Goal: Task Accomplishment & Management: Use online tool/utility

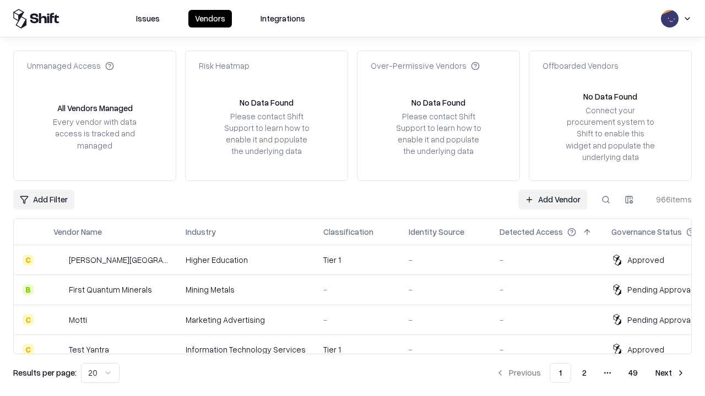
click at [552, 199] on link "Add Vendor" at bounding box center [552, 200] width 69 height 20
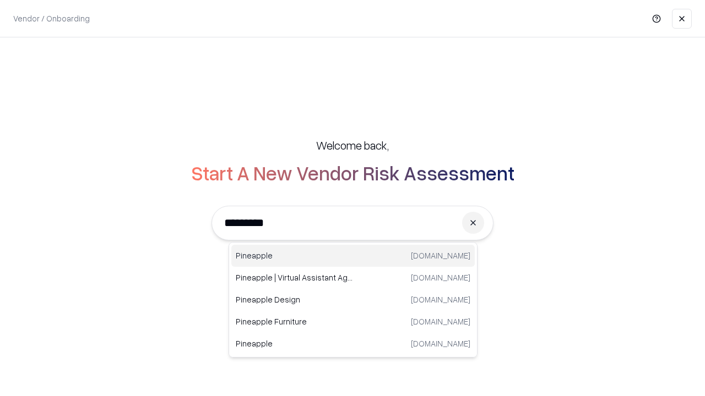
click at [353, 256] on div "Pineapple [DOMAIN_NAME]" at bounding box center [352, 256] width 243 height 22
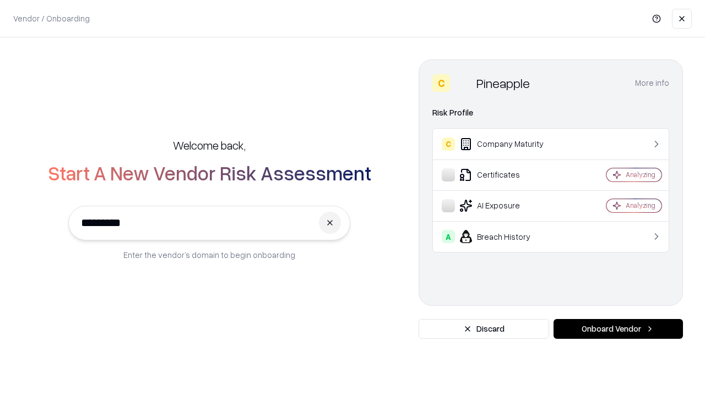
type input "*********"
click at [618, 329] on button "Onboard Vendor" at bounding box center [617, 329] width 129 height 20
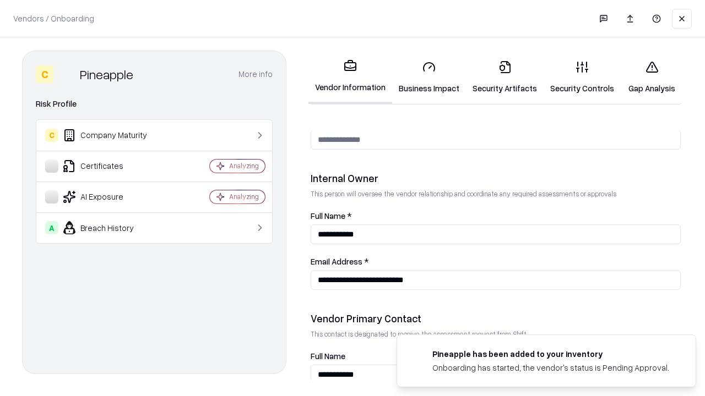
scroll to position [570, 0]
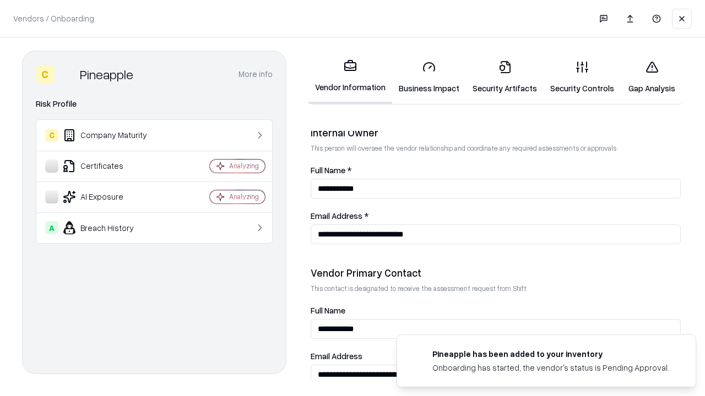
click at [504, 77] on link "Security Artifacts" at bounding box center [505, 77] width 78 height 51
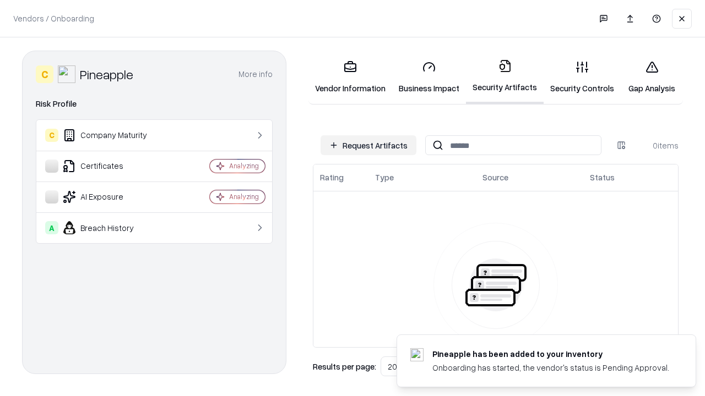
click at [368, 145] on button "Request Artifacts" at bounding box center [368, 145] width 96 height 20
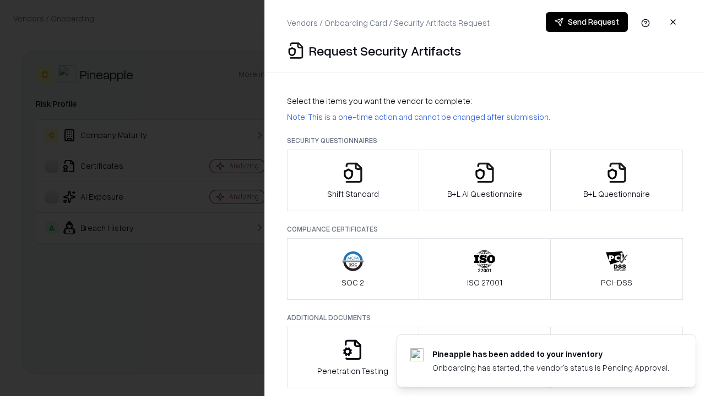
click at [616, 181] on icon "button" at bounding box center [616, 173] width 22 height 22
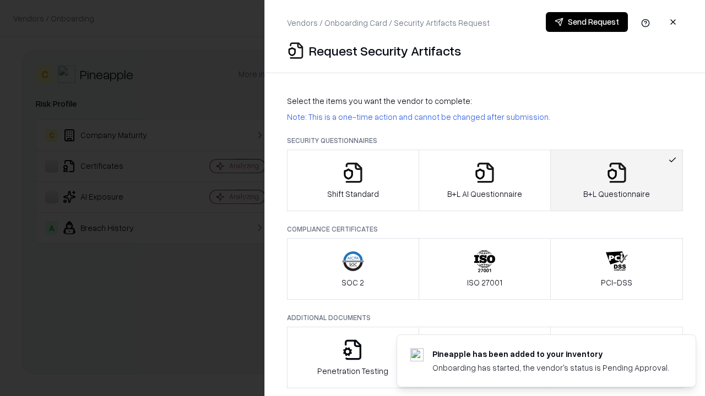
click at [484, 181] on icon "button" at bounding box center [484, 173] width 22 height 22
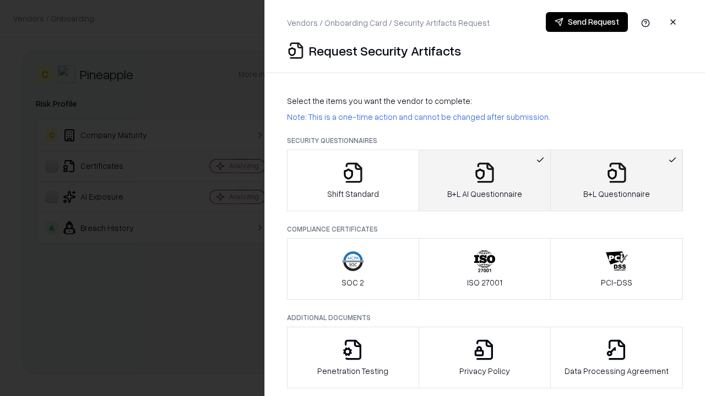
click at [586, 22] on button "Send Request" at bounding box center [586, 22] width 82 height 20
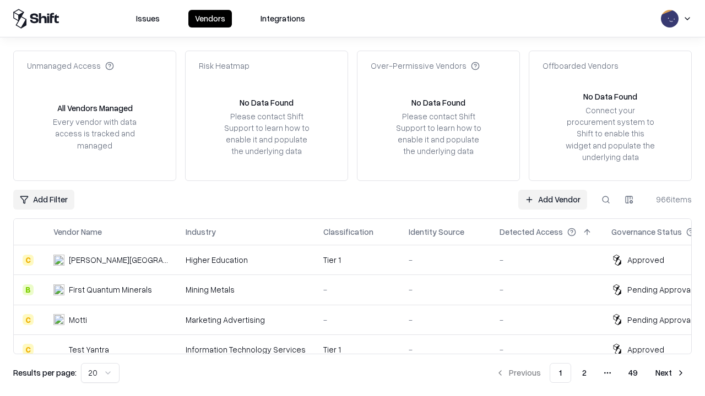
click at [552, 199] on link "Add Vendor" at bounding box center [552, 200] width 69 height 20
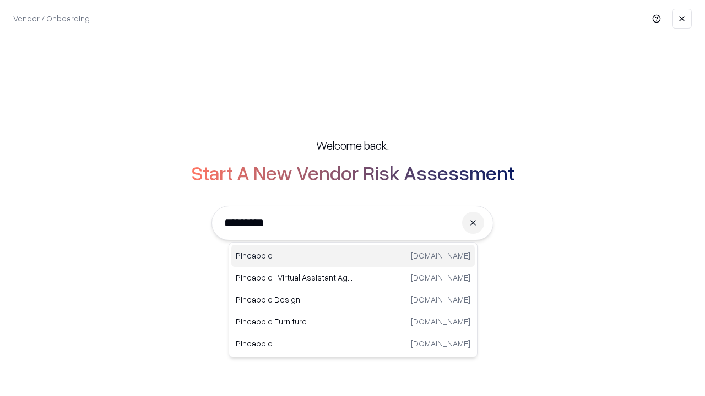
click at [353, 256] on div "Pineapple [DOMAIN_NAME]" at bounding box center [352, 256] width 243 height 22
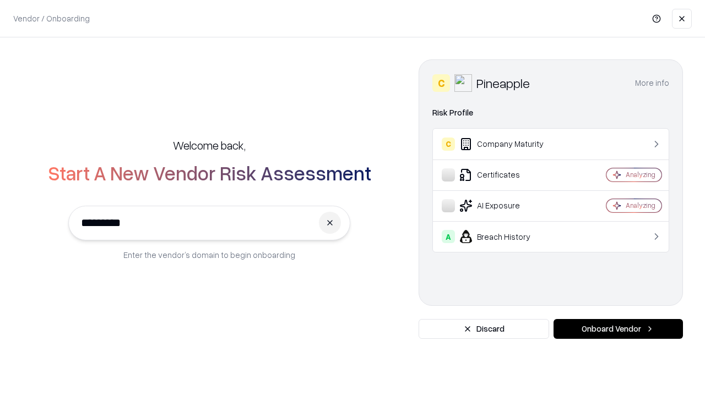
type input "*********"
click at [618, 329] on button "Onboard Vendor" at bounding box center [617, 329] width 129 height 20
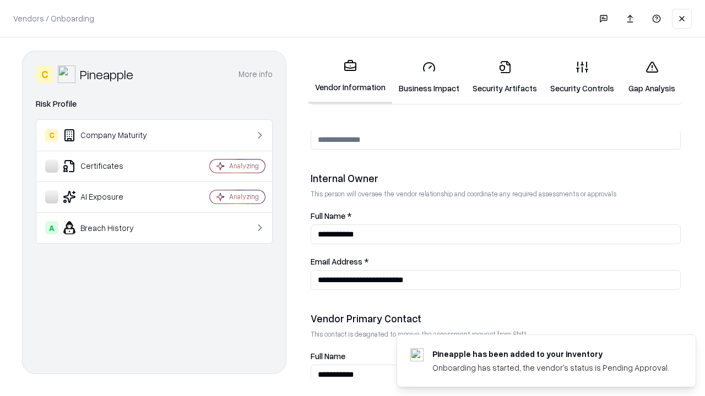
scroll to position [570, 0]
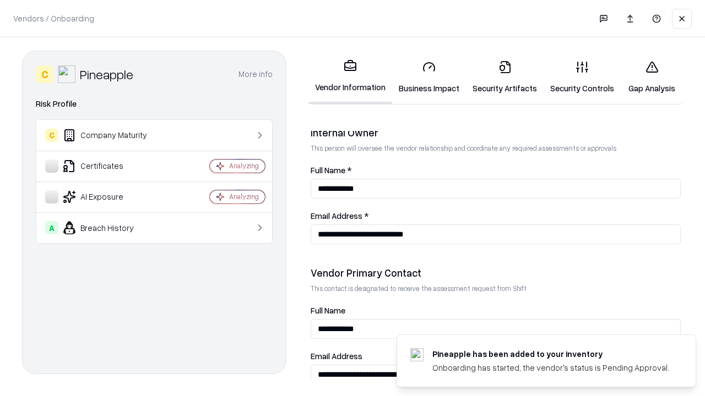
click at [651, 77] on link "Gap Analysis" at bounding box center [651, 77] width 62 height 51
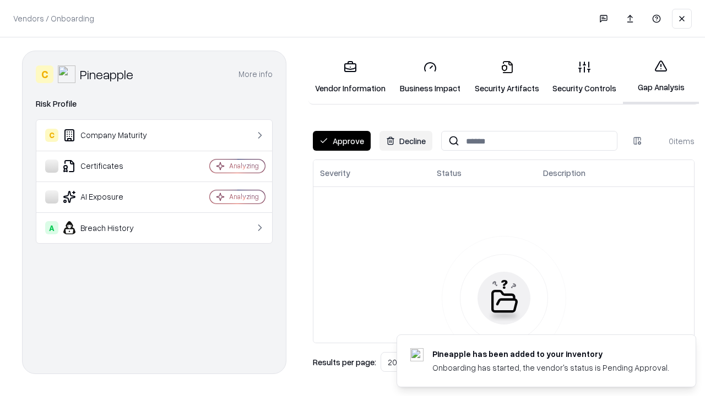
click at [341, 141] on button "Approve" at bounding box center [342, 141] width 58 height 20
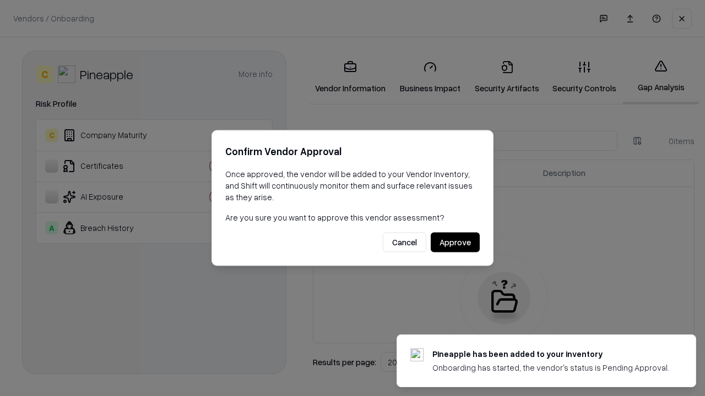
click at [455, 242] on button "Approve" at bounding box center [454, 243] width 49 height 20
